Goal: Task Accomplishment & Management: Manage account settings

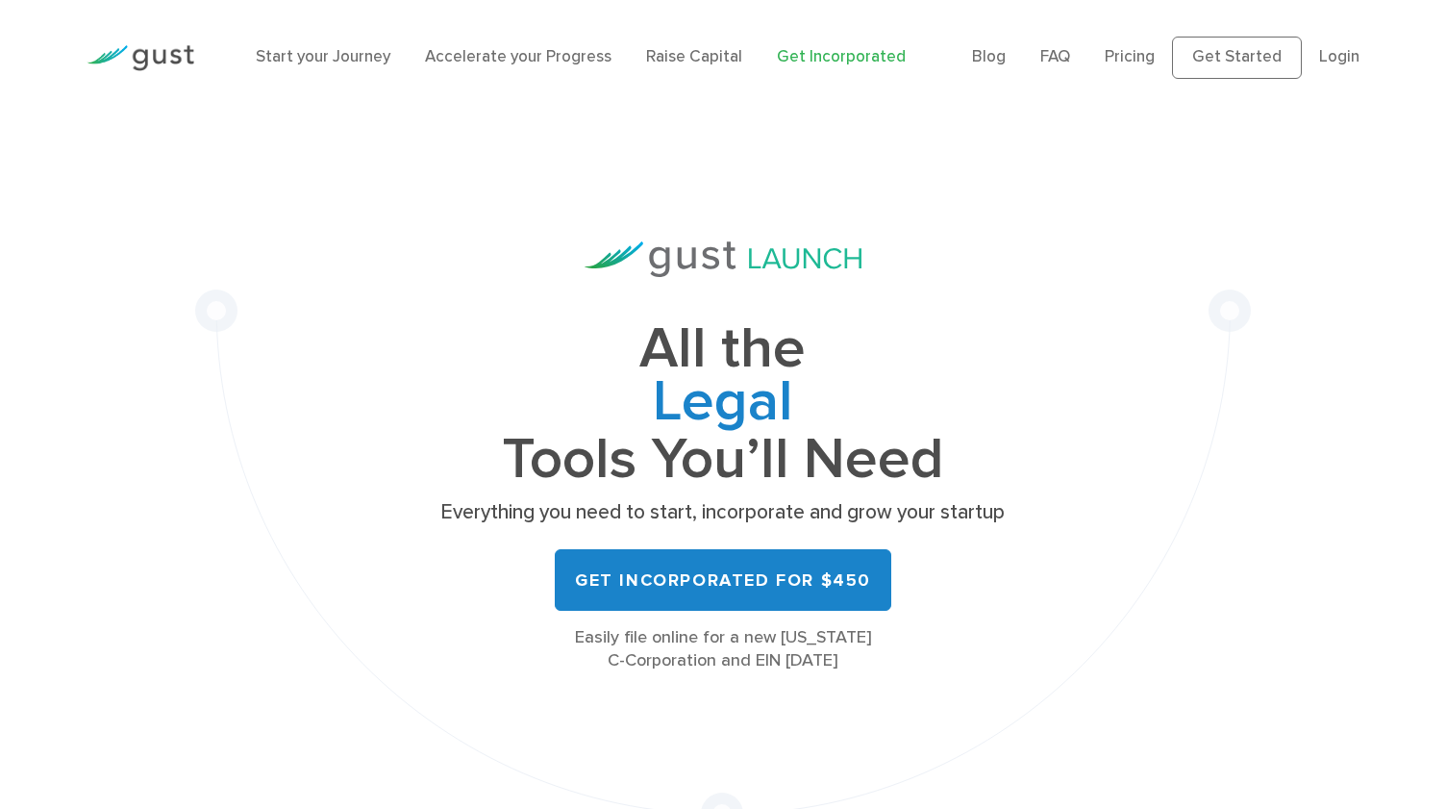
click at [1352, 47] on li "Login" at bounding box center [1339, 57] width 40 height 25
click at [1341, 64] on link "Login" at bounding box center [1339, 56] width 40 height 19
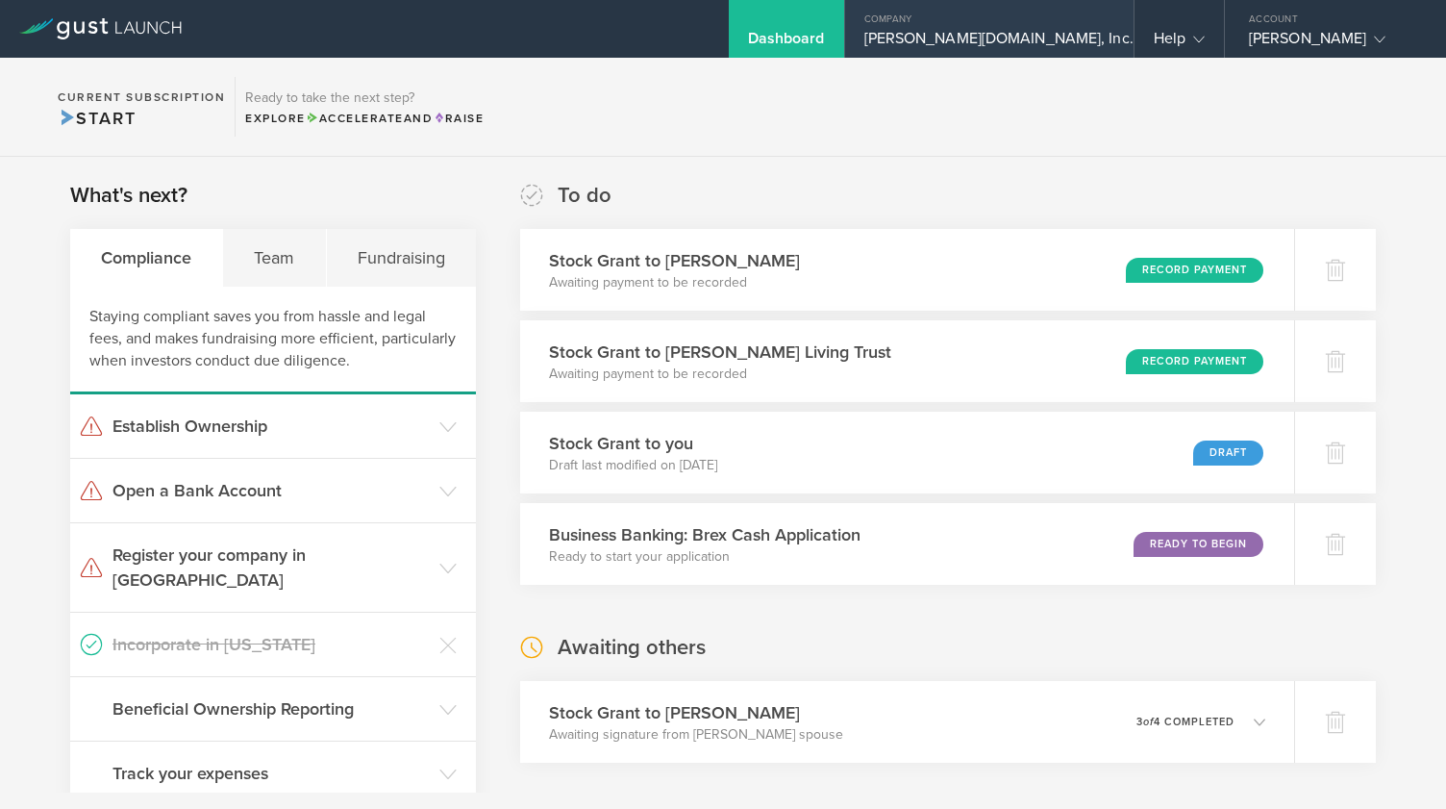
click at [1134, 33] on gust-icon at bounding box center [1143, 38] width 19 height 19
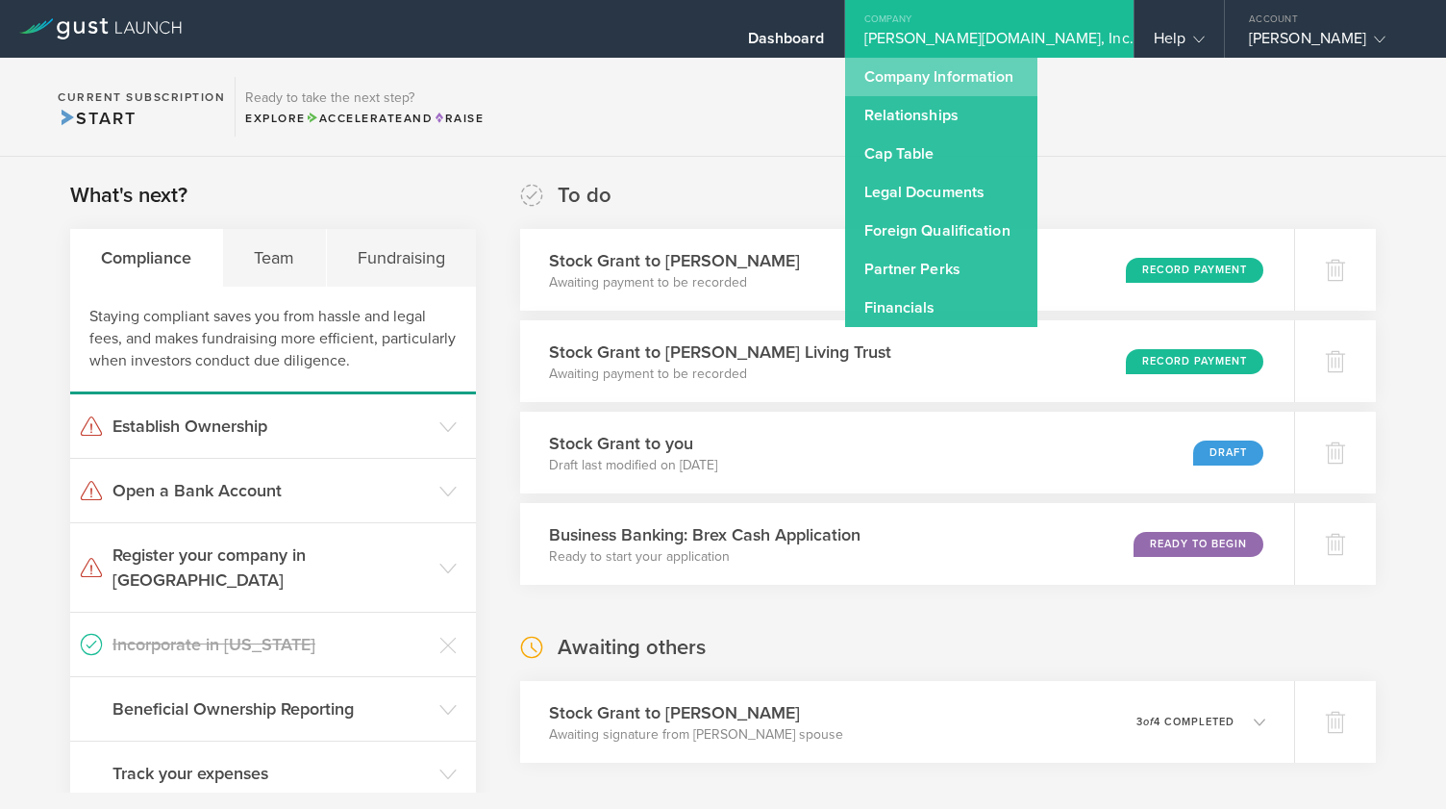
click at [1038, 78] on link "Company Information" at bounding box center [941, 77] width 192 height 38
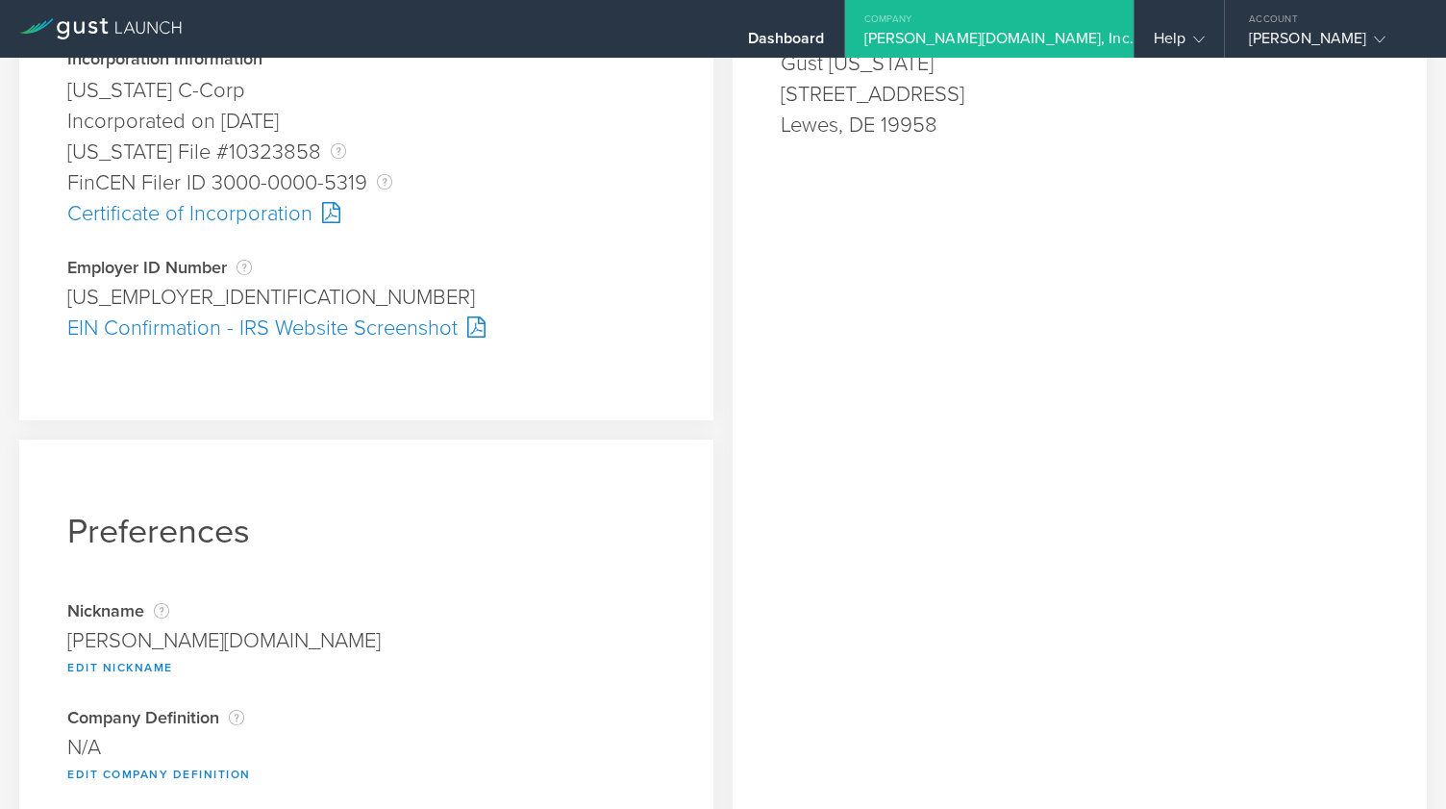
scroll to position [513, 0]
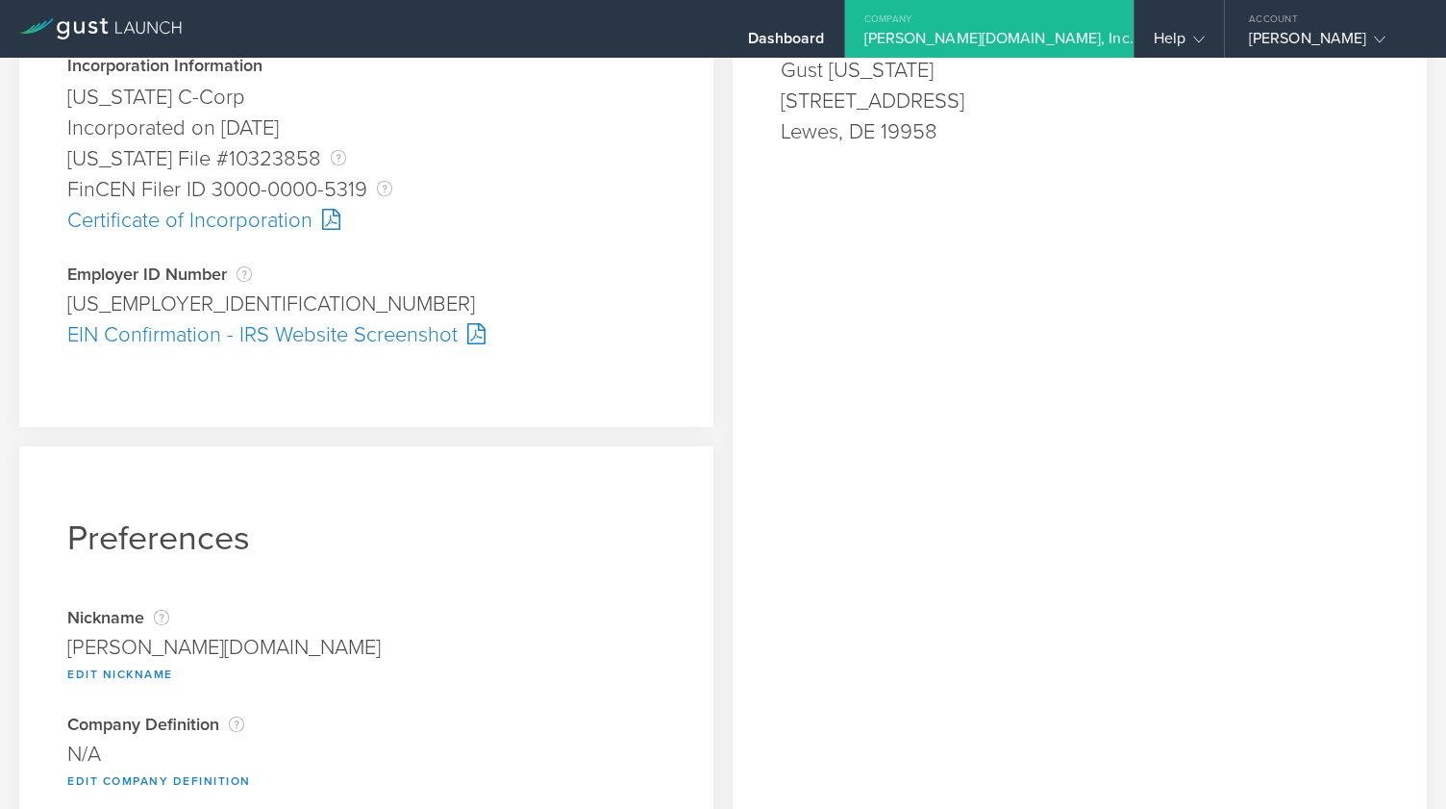
click at [290, 215] on div "Certificate of Incorporation" at bounding box center [366, 220] width 598 height 31
click at [351, 338] on div "EIN Confirmation - IRS Website Screenshot" at bounding box center [366, 334] width 598 height 31
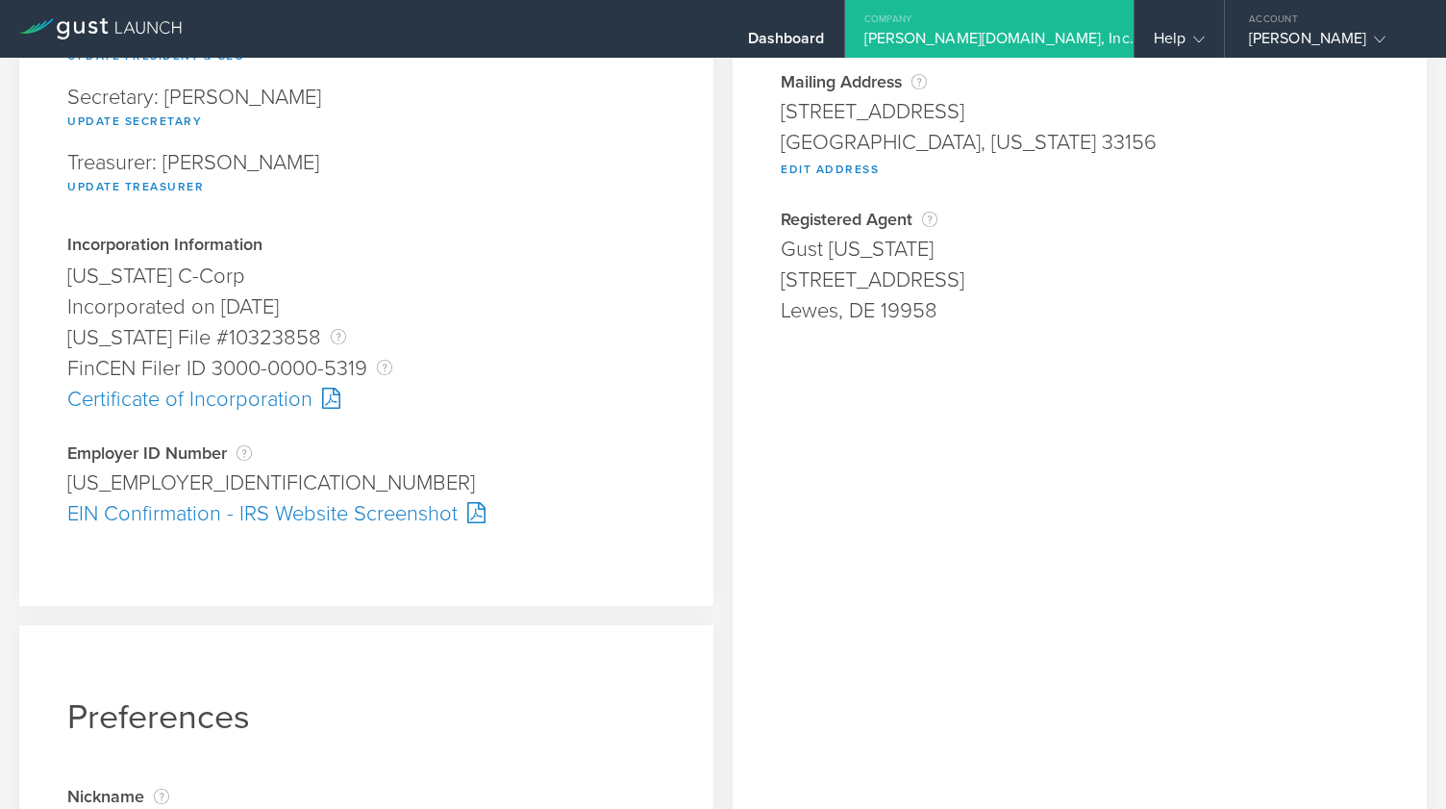
scroll to position [591, 0]
